Goal: Task Accomplishment & Management: Use online tool/utility

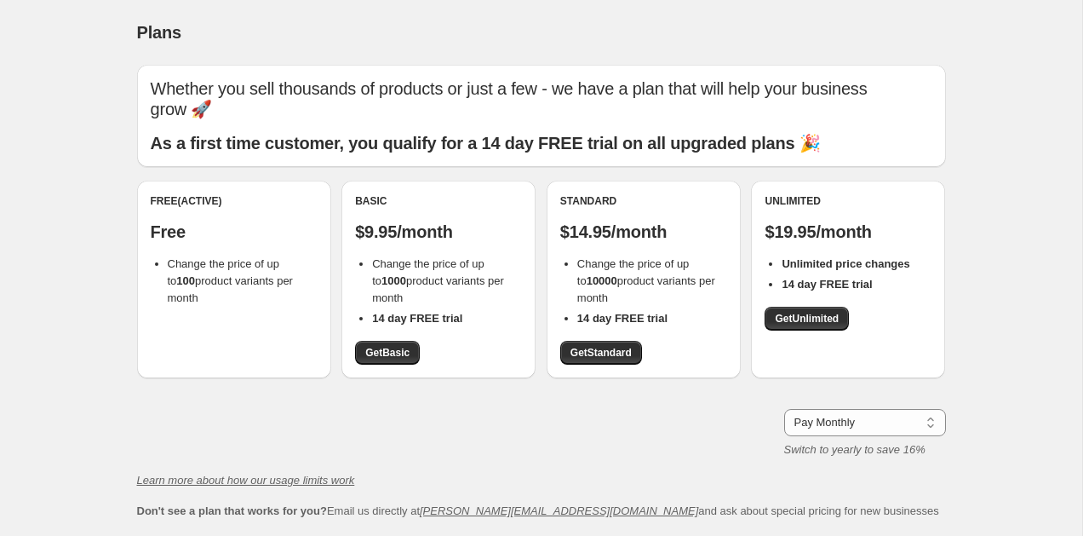
click at [273, 221] on p "Free" at bounding box center [234, 231] width 167 height 20
